Goal: Task Accomplishment & Management: Manage account settings

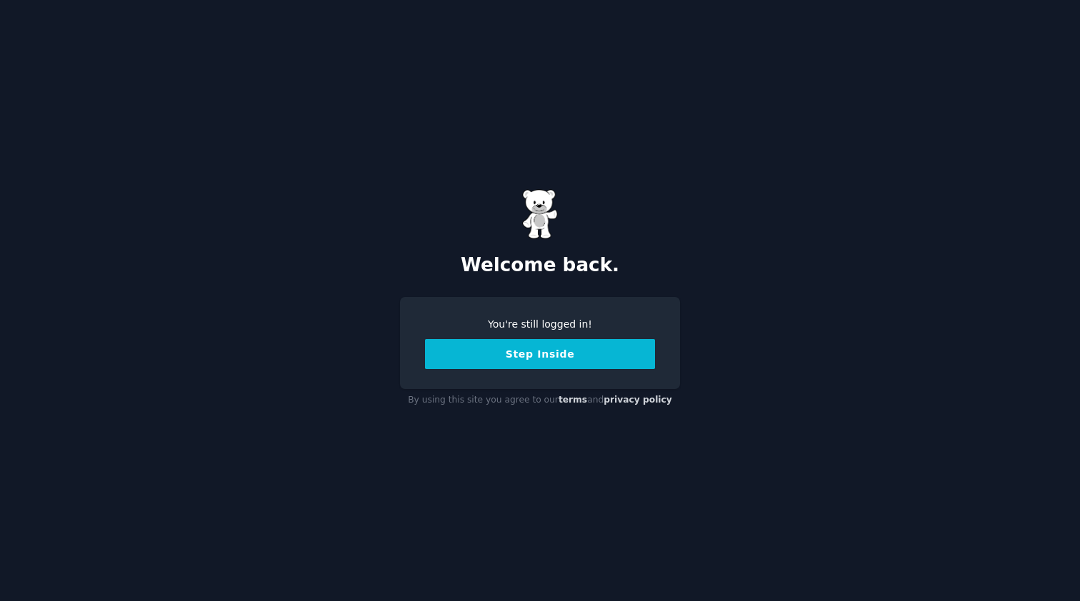
click at [583, 358] on button "Step Inside" at bounding box center [540, 354] width 230 height 30
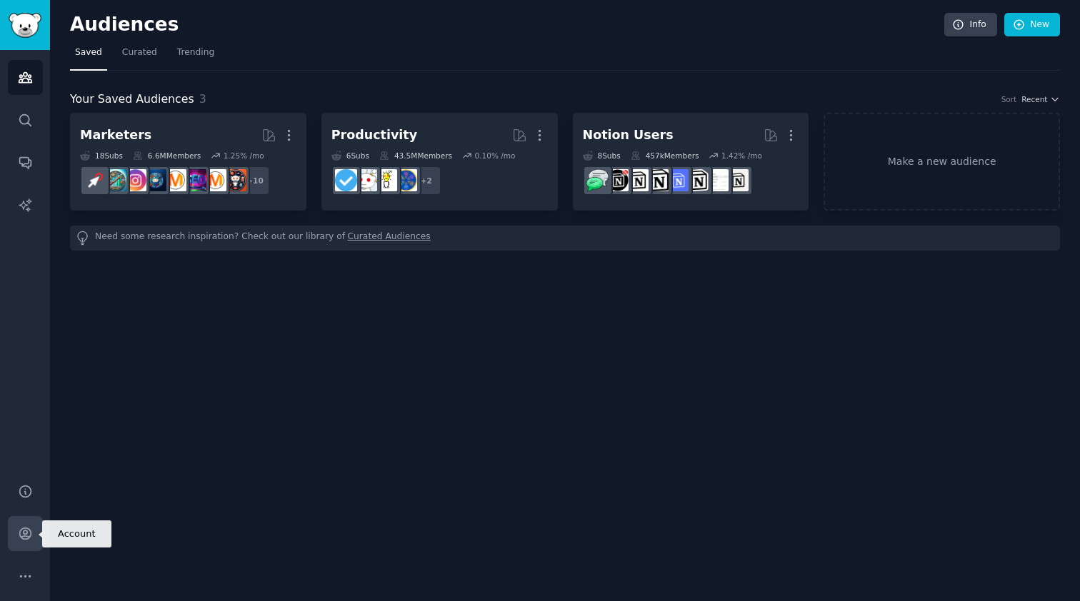
click at [28, 536] on icon "Sidebar" at bounding box center [24, 533] width 11 height 11
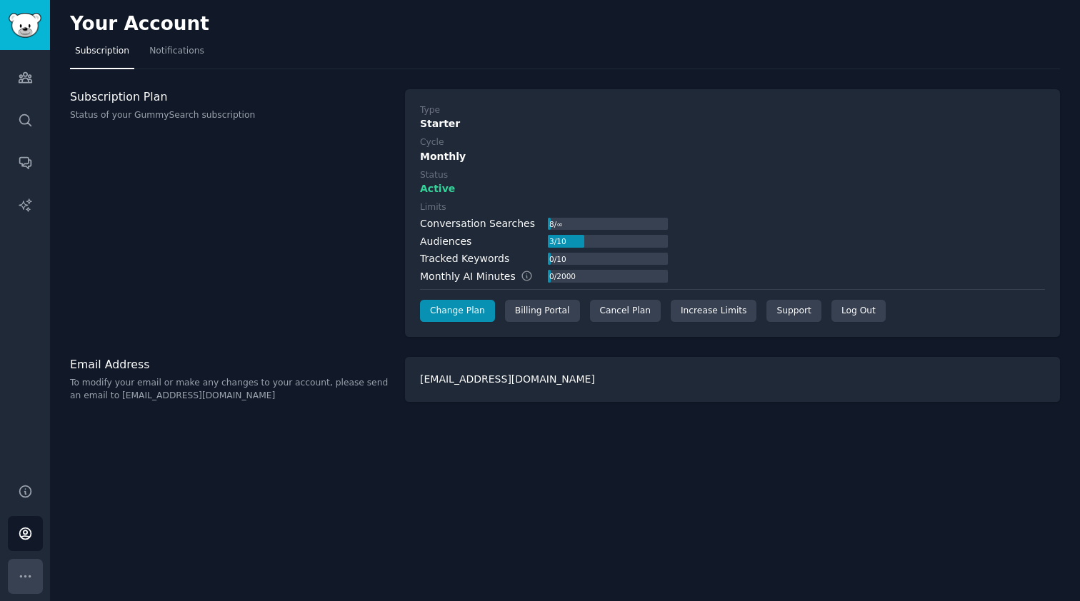
click at [31, 553] on icon "Sidebar" at bounding box center [25, 576] width 15 height 15
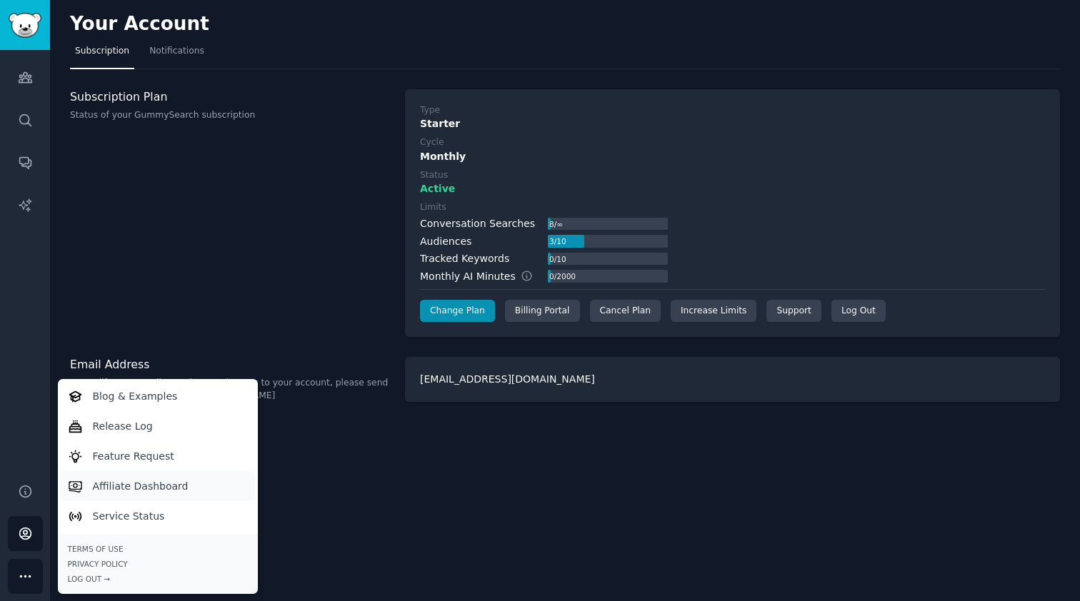
click at [201, 486] on link "Affiliate Dashboard" at bounding box center [157, 486] width 195 height 30
click at [24, 553] on icon "Sidebar" at bounding box center [25, 576] width 15 height 15
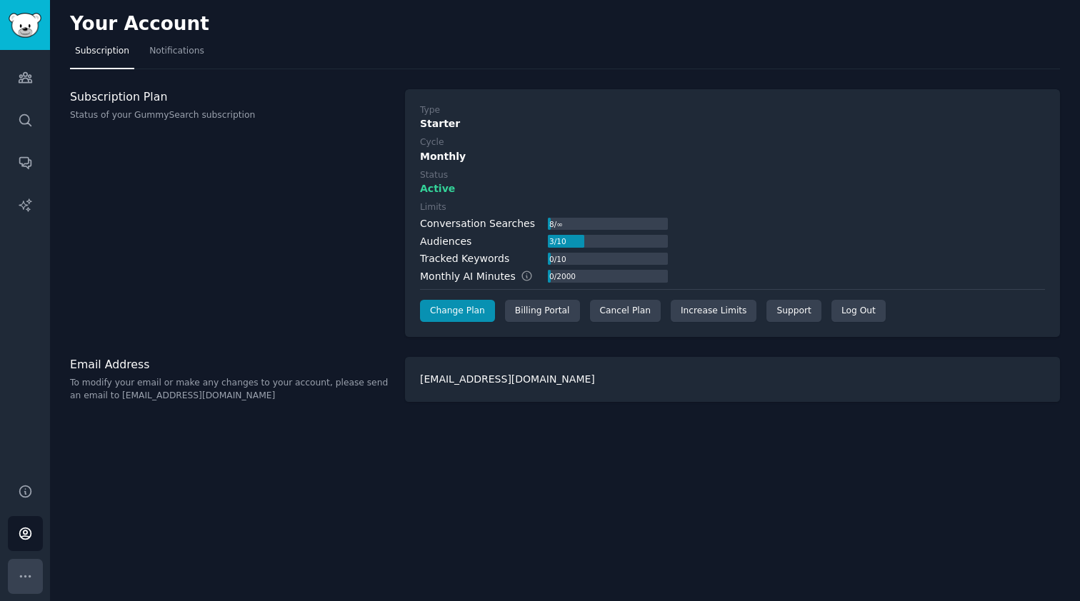
click at [24, 553] on icon "Sidebar" at bounding box center [25, 576] width 15 height 15
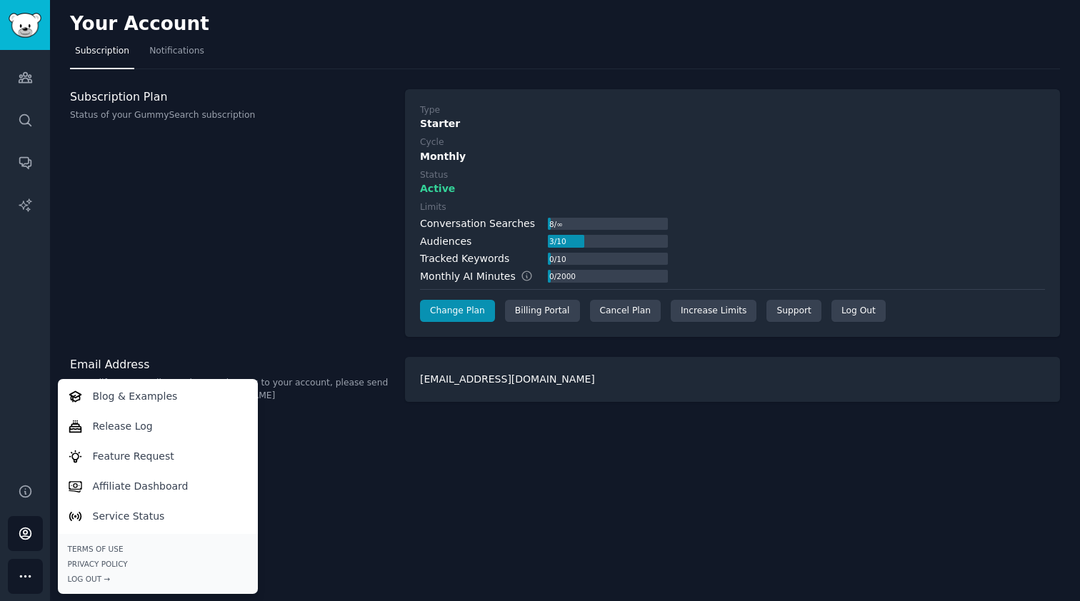
click at [25, 551] on link "Account" at bounding box center [25, 533] width 35 height 35
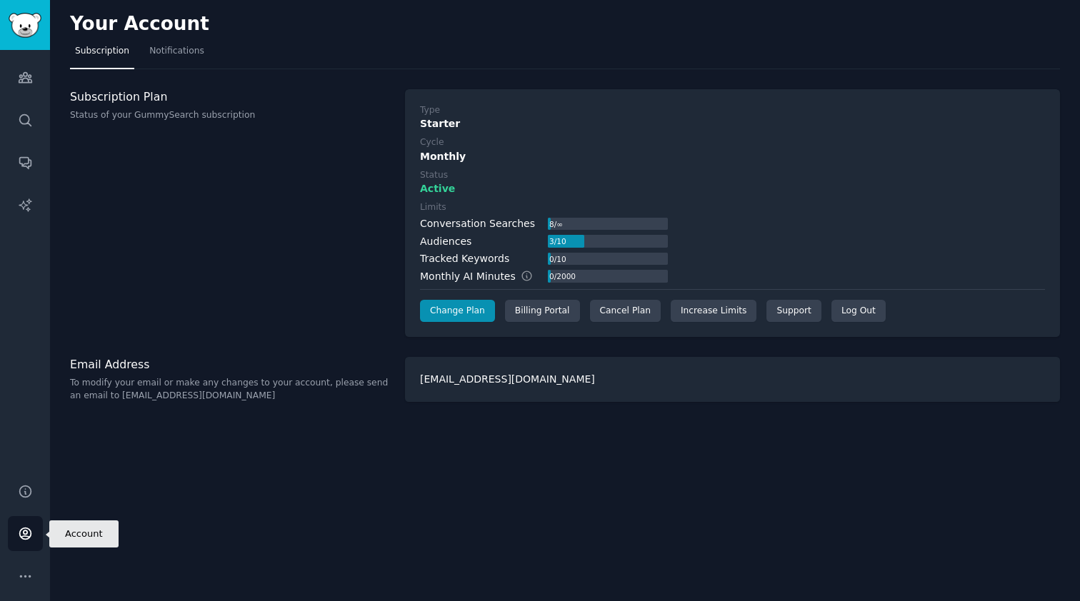
click at [24, 546] on link "Account" at bounding box center [25, 533] width 35 height 35
click at [106, 48] on span "Subscription" at bounding box center [102, 51] width 54 height 13
click at [478, 311] on link "Change Plan" at bounding box center [457, 311] width 75 height 23
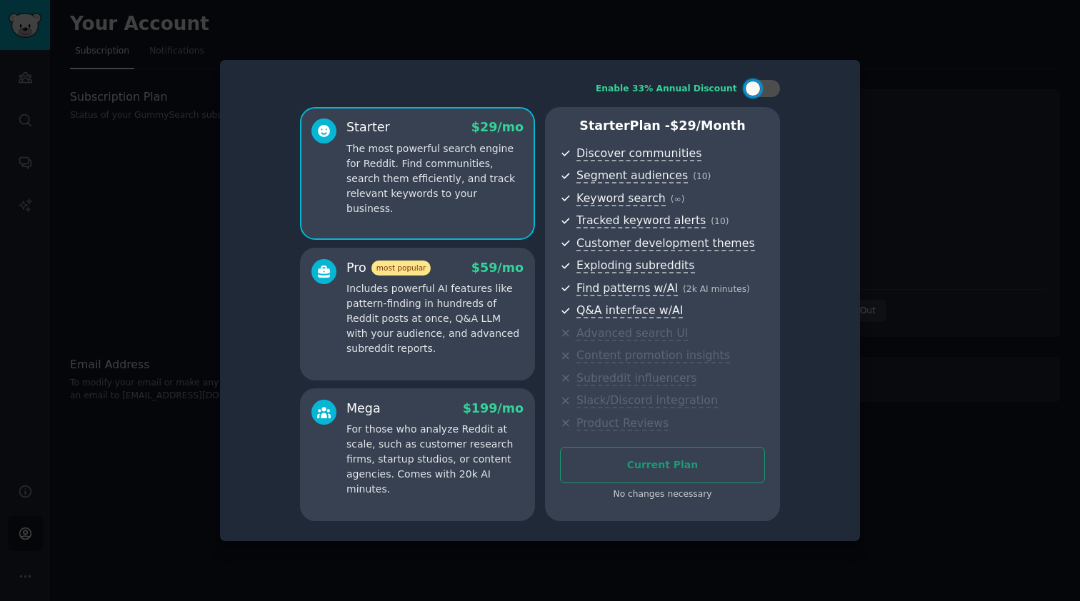
click at [603, 427] on div at bounding box center [540, 300] width 1080 height 601
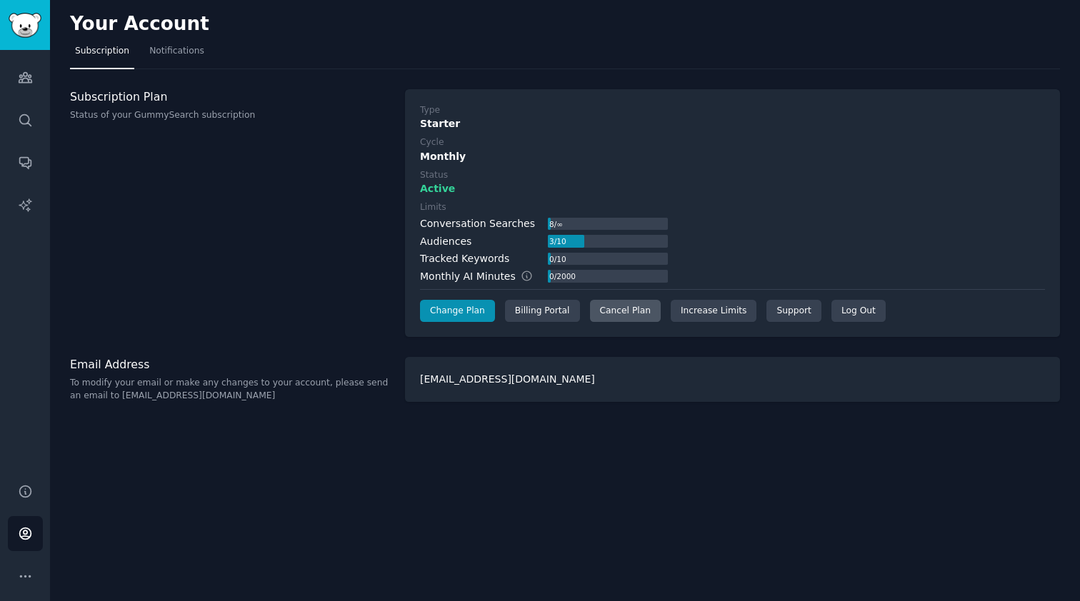
click at [603, 316] on div "Cancel Plan" at bounding box center [625, 311] width 71 height 23
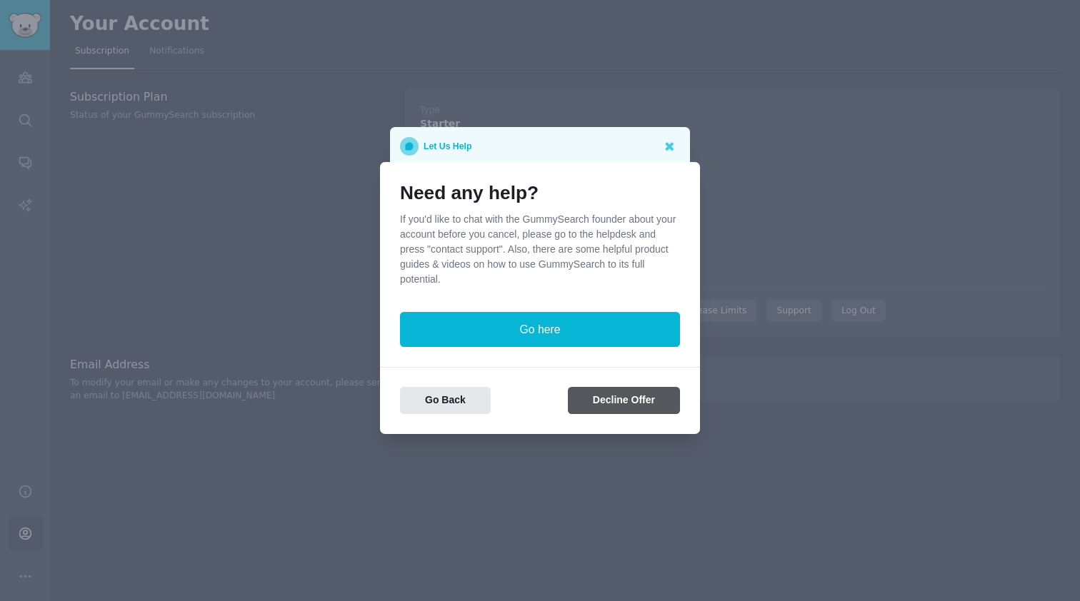
click at [603, 404] on button "Decline Offer" at bounding box center [624, 401] width 112 height 28
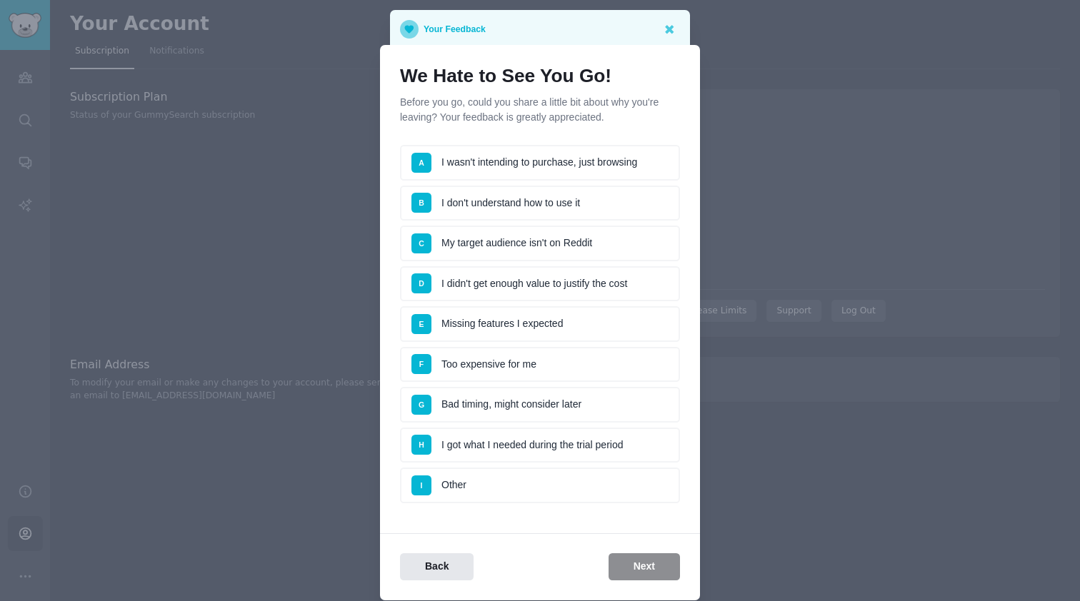
click at [541, 171] on li "A I wasn't intending to purchase, just browsing" at bounding box center [540, 163] width 280 height 36
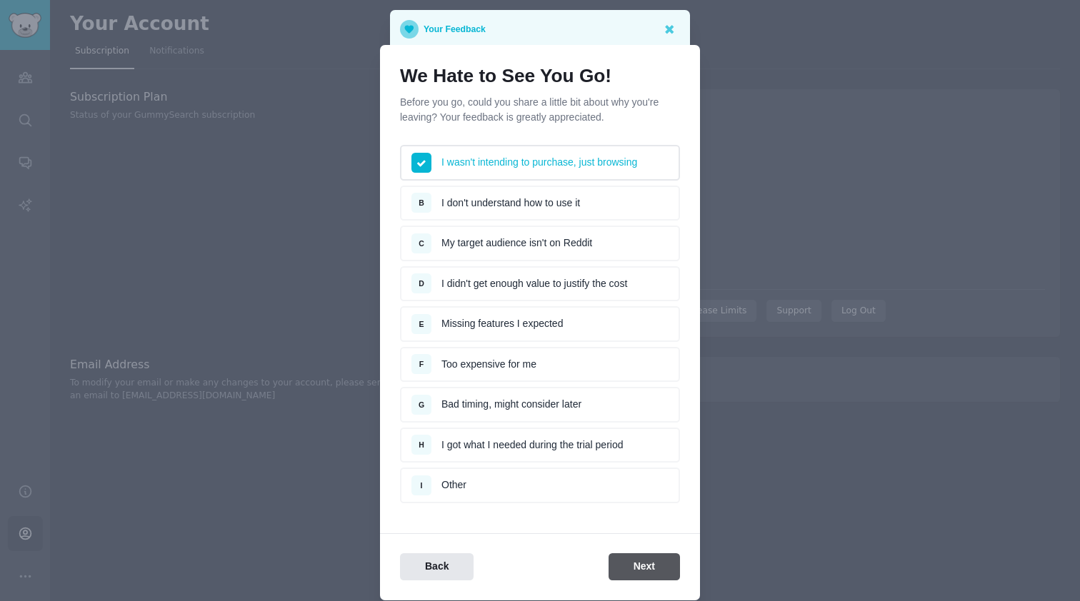
click at [603, 553] on button "Next" at bounding box center [643, 567] width 71 height 28
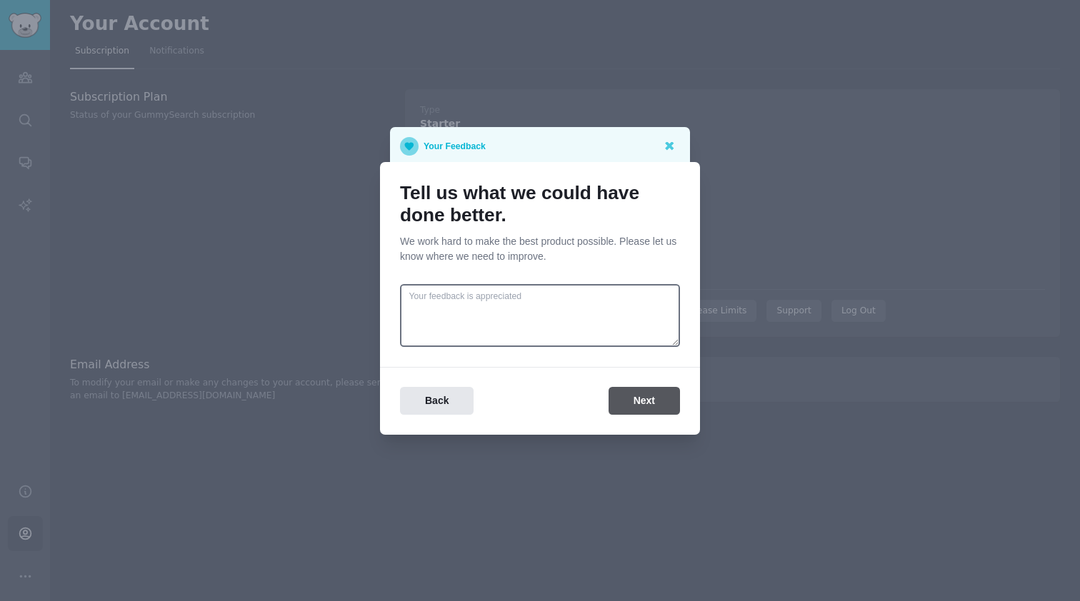
click at [603, 399] on button "Next" at bounding box center [643, 401] width 71 height 28
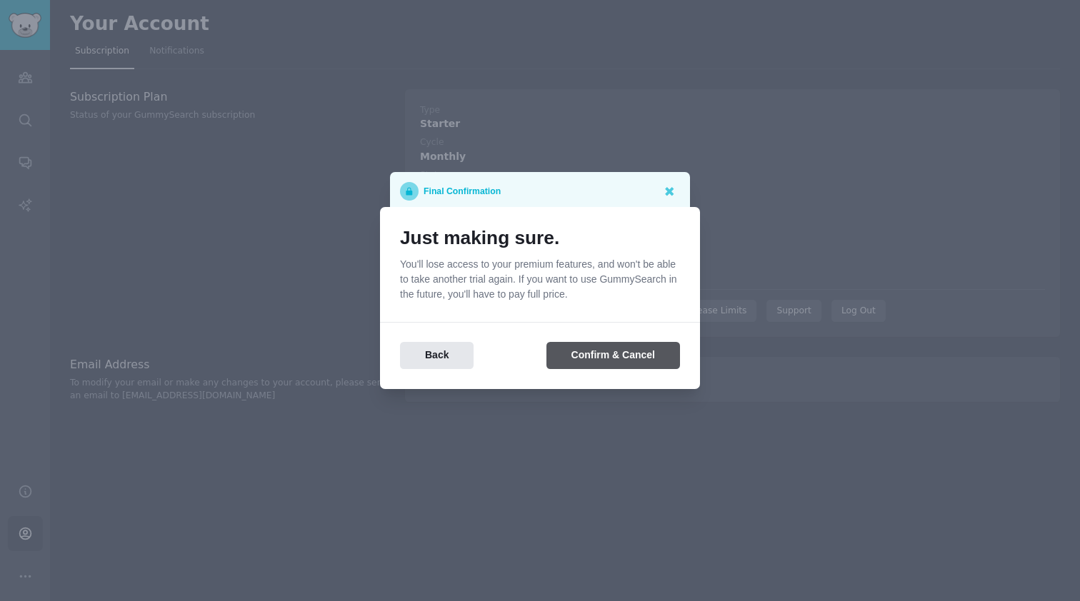
click at [603, 354] on button "Confirm & Cancel" at bounding box center [613, 356] width 134 height 28
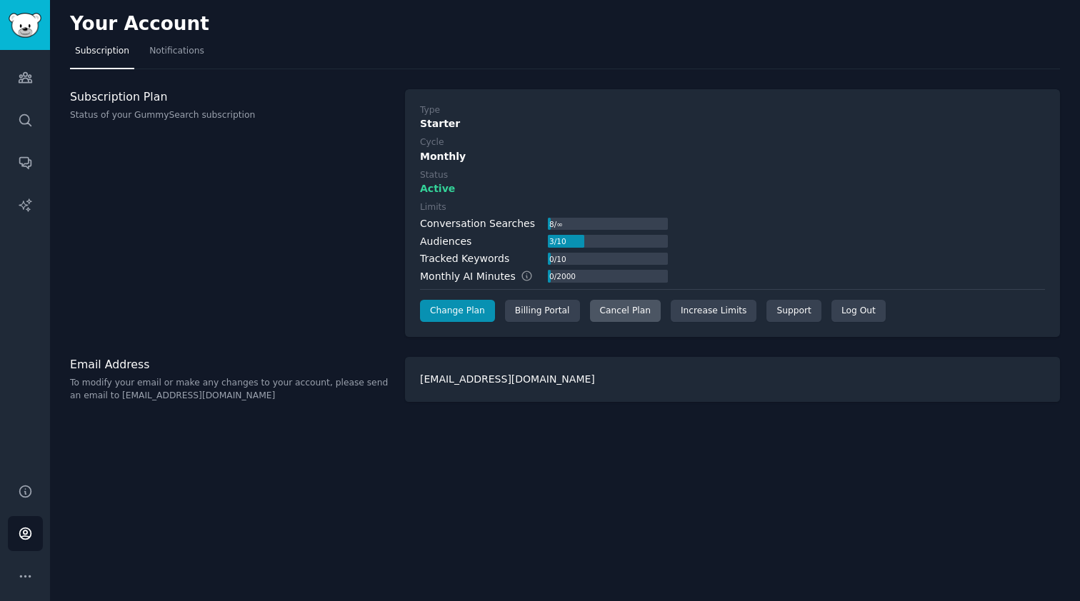
click at [637, 309] on div "Cancel Plan" at bounding box center [625, 311] width 71 height 23
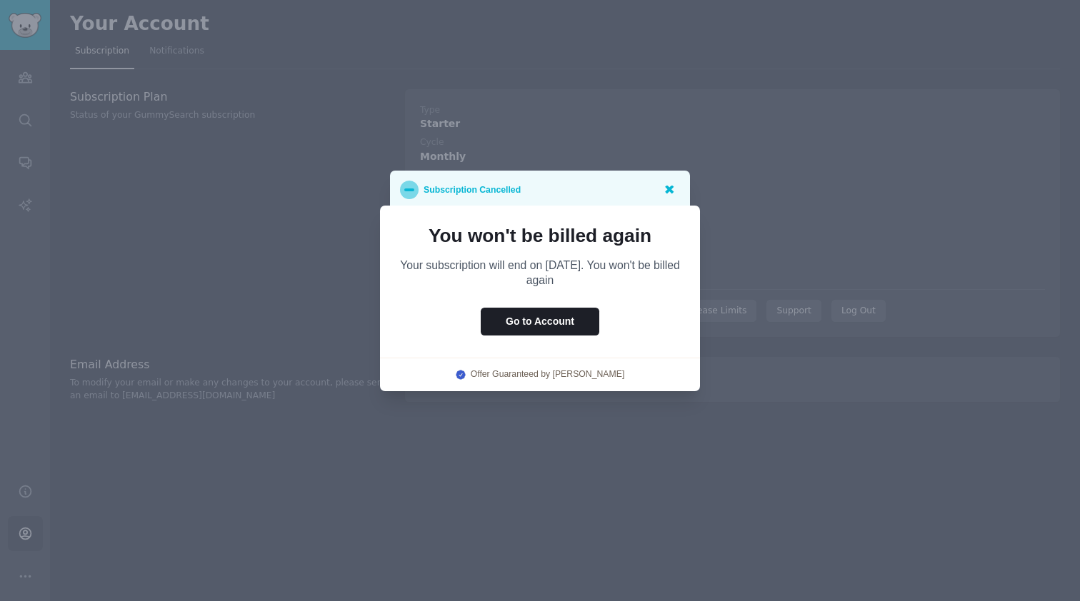
click at [668, 193] on icon at bounding box center [669, 190] width 9 height 9
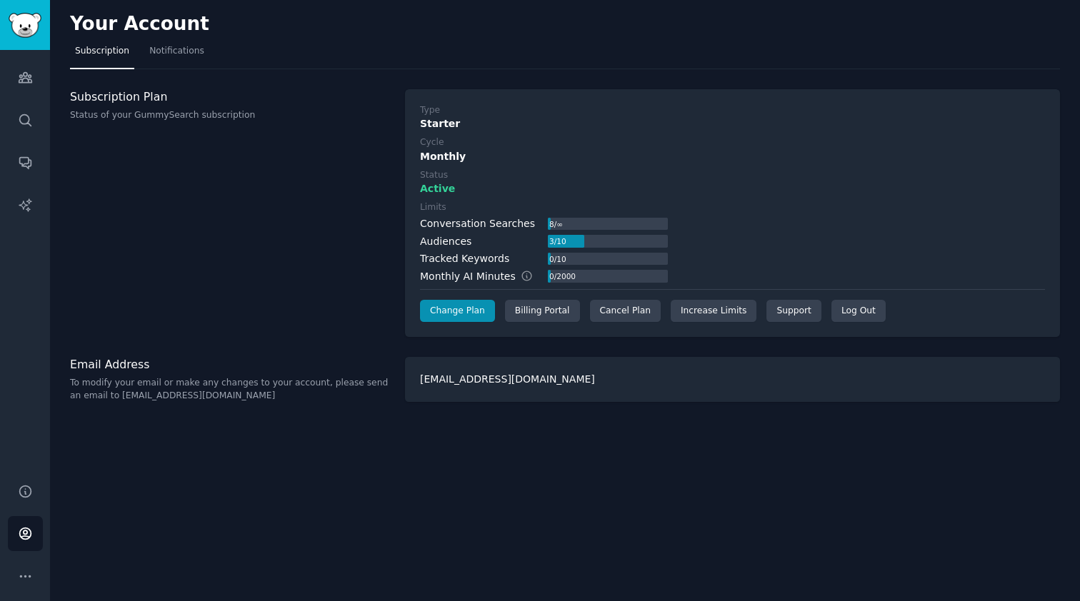
click at [566, 512] on div "Your Account Subscription Notifications Subscription Plan Status of your GummyS…" at bounding box center [565, 300] width 1030 height 601
